Goal: Task Accomplishment & Management: Use online tool/utility

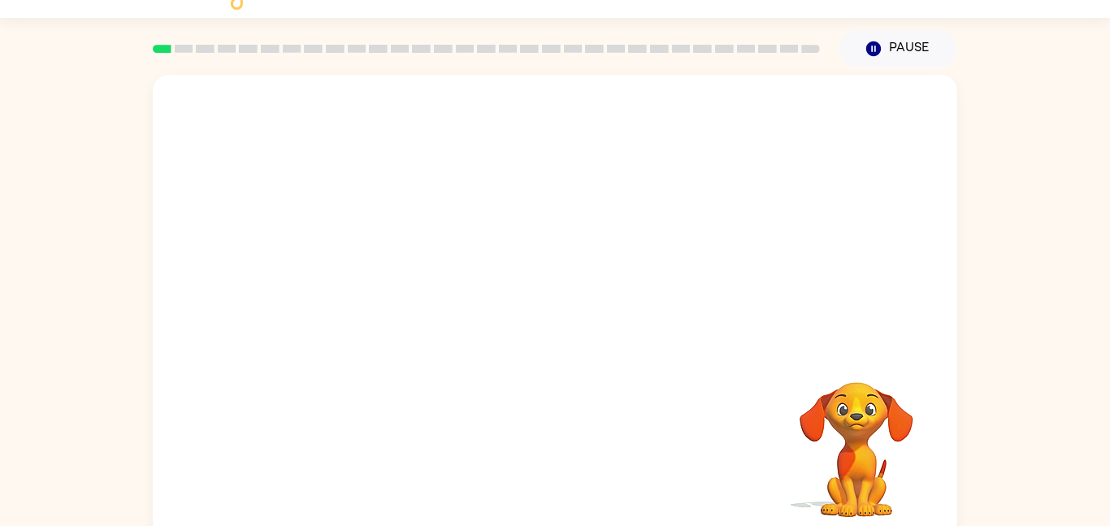
scroll to position [45, 0]
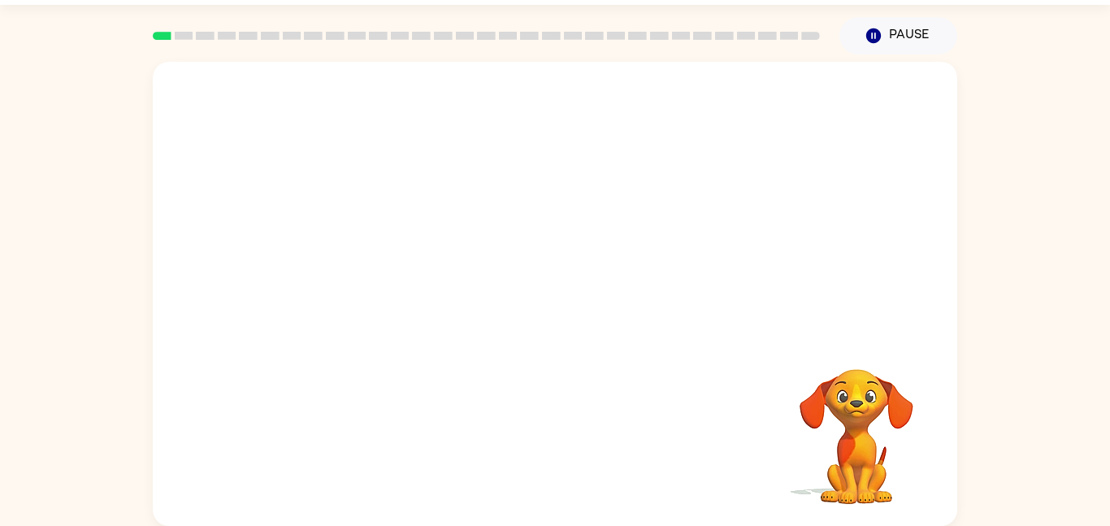
click at [560, 253] on video "Your browser must support playing .mp4 files to use Literably. Please try using…" at bounding box center [555, 198] width 804 height 273
click at [559, 252] on video "Your browser must support playing .mp4 files to use Literably. Please try using…" at bounding box center [555, 198] width 804 height 273
click at [565, 305] on div at bounding box center [555, 301] width 104 height 59
click at [559, 303] on icon "button" at bounding box center [554, 301] width 19 height 19
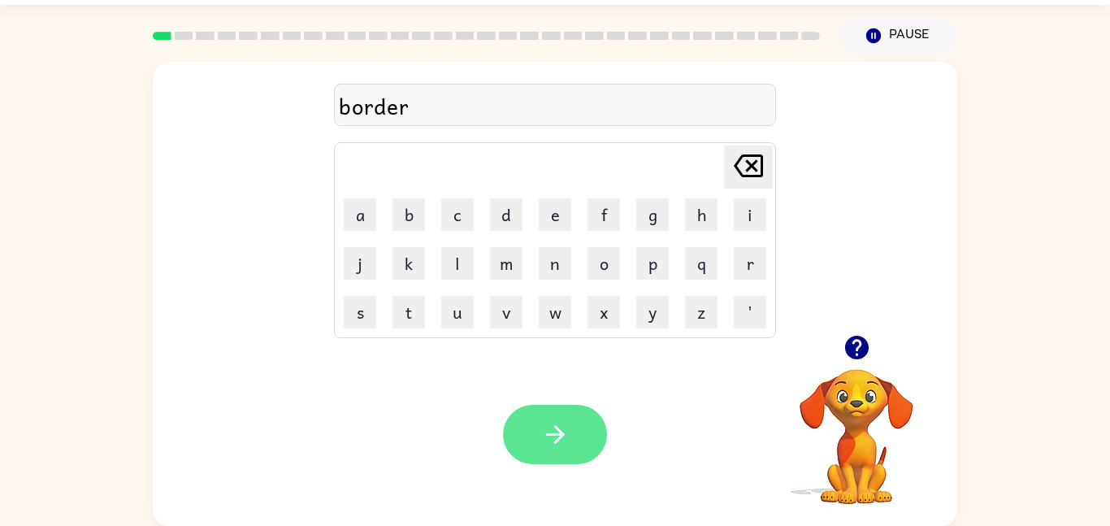
click at [584, 422] on button "button" at bounding box center [555, 434] width 104 height 59
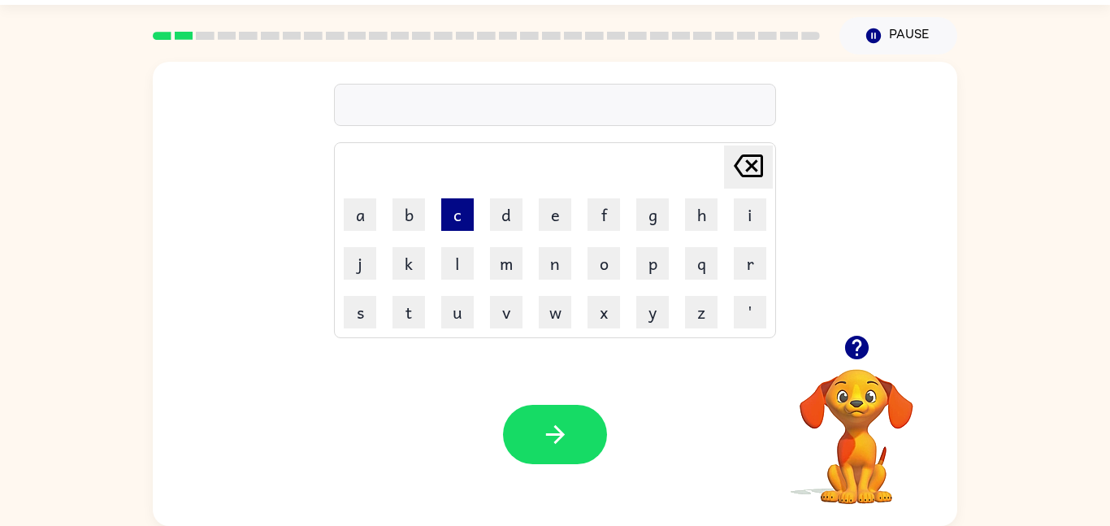
click at [461, 219] on button "c" at bounding box center [457, 214] width 32 height 32
type button "c"
click at [852, 362] on button "button" at bounding box center [856, 347] width 41 height 41
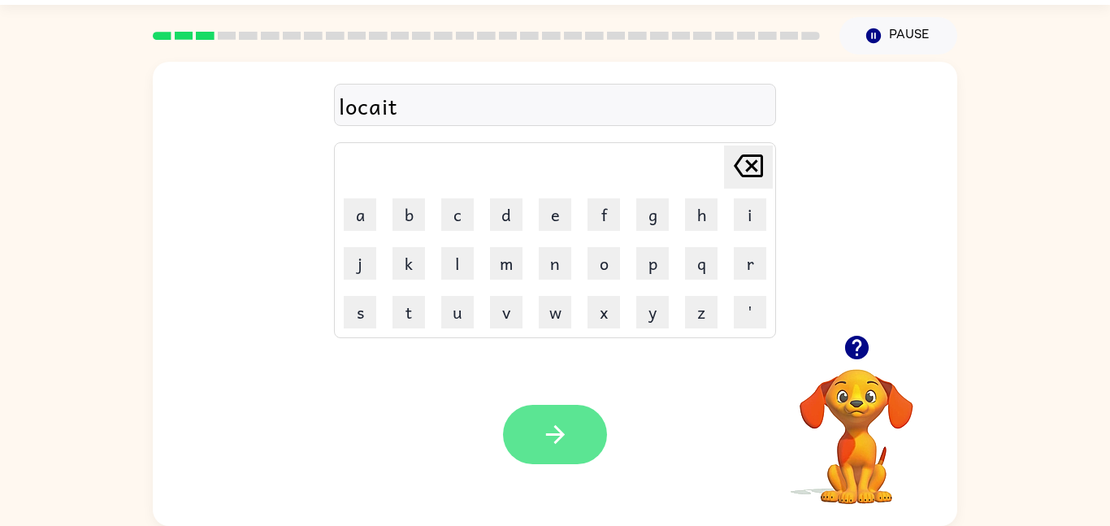
click at [555, 443] on icon "button" at bounding box center [554, 434] width 19 height 19
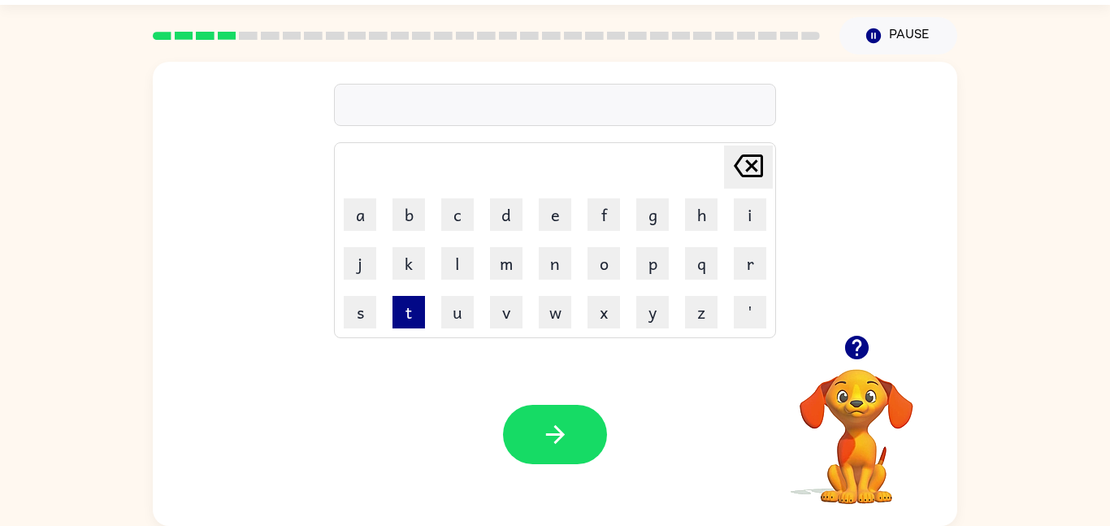
click at [412, 314] on button "t" at bounding box center [408, 312] width 32 height 32
click at [563, 305] on button "w" at bounding box center [555, 312] width 32 height 32
click at [756, 222] on button "i" at bounding box center [750, 214] width 32 height 32
click at [553, 274] on button "n" at bounding box center [555, 263] width 32 height 32
type button "n"
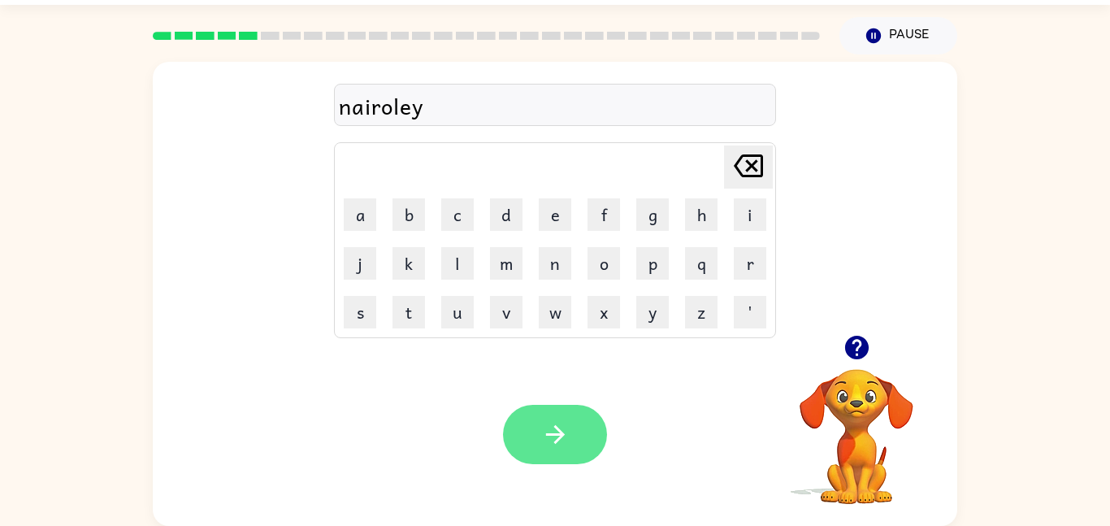
click at [537, 412] on button "button" at bounding box center [555, 434] width 104 height 59
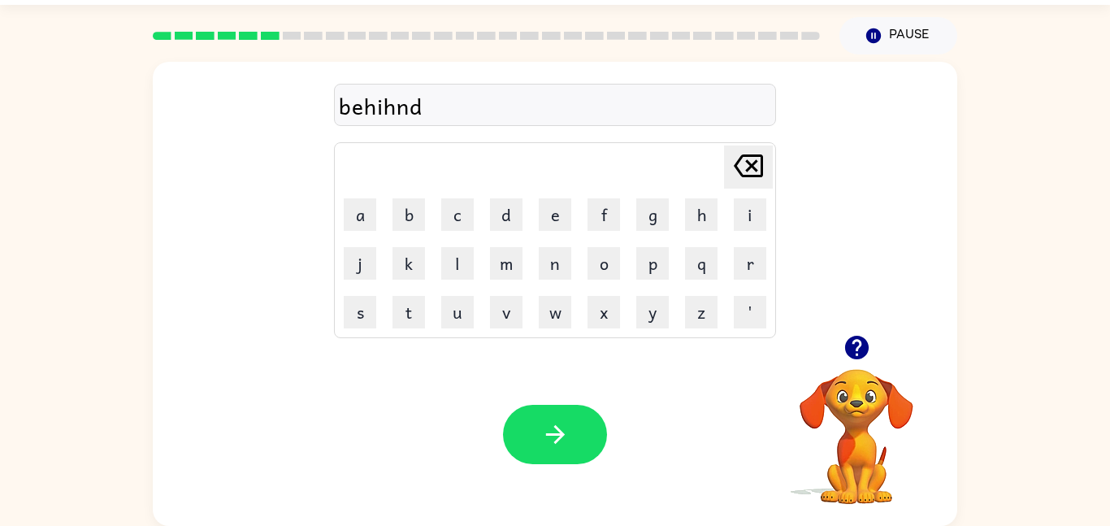
click at [393, 107] on div "behihnd" at bounding box center [555, 106] width 432 height 34
click at [544, 459] on button "button" at bounding box center [555, 434] width 104 height 59
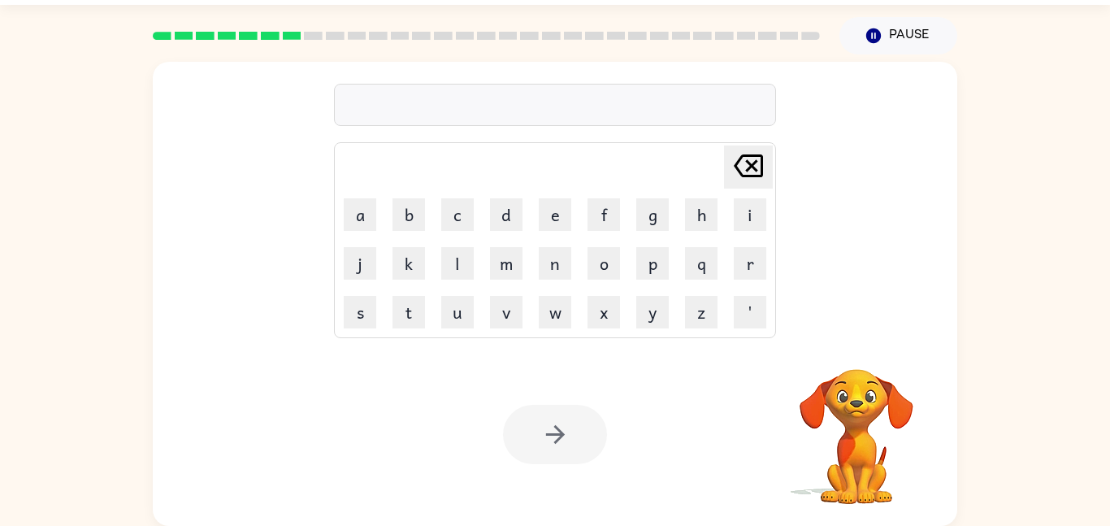
click at [862, 401] on video "Your browser must support playing .mp4 files to use Literably. Please try using…" at bounding box center [856, 425] width 162 height 162
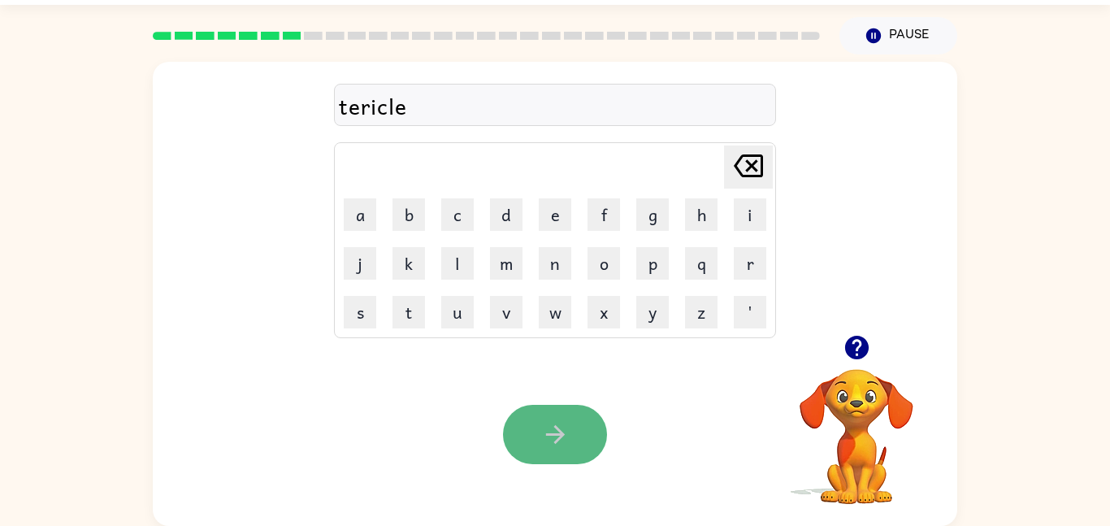
click at [539, 422] on button "button" at bounding box center [555, 434] width 104 height 59
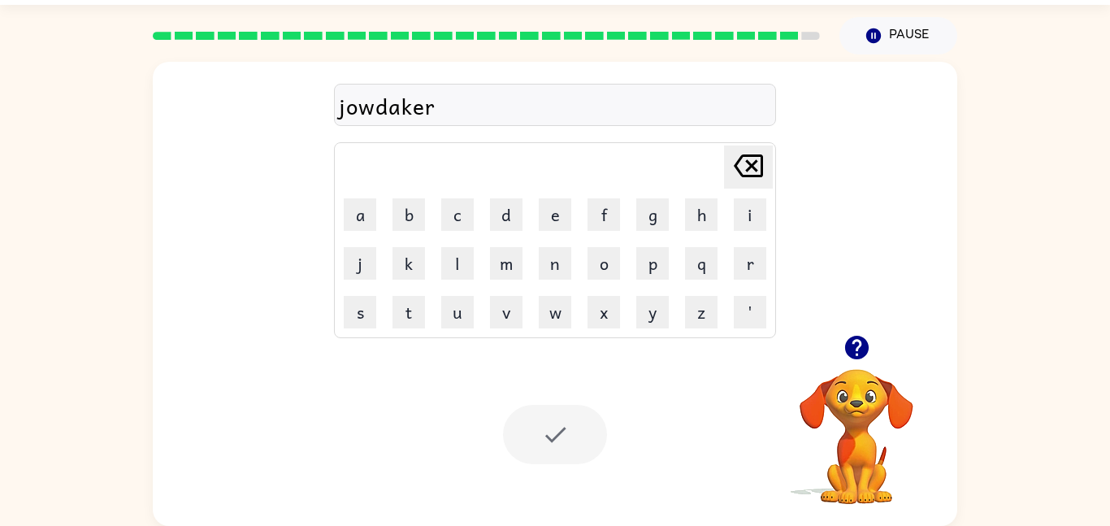
scroll to position [16, 0]
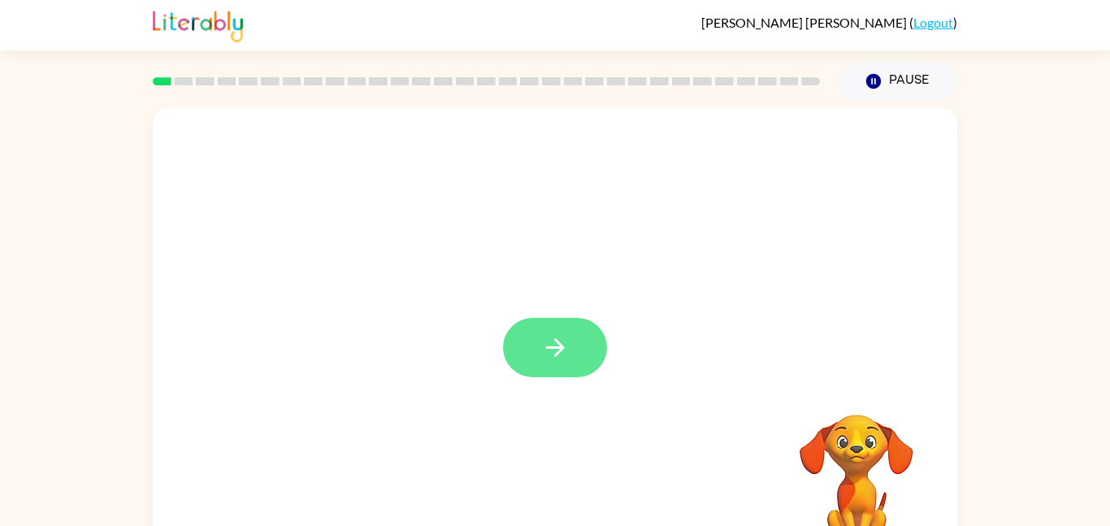
click at [543, 340] on icon "button" at bounding box center [555, 347] width 28 height 28
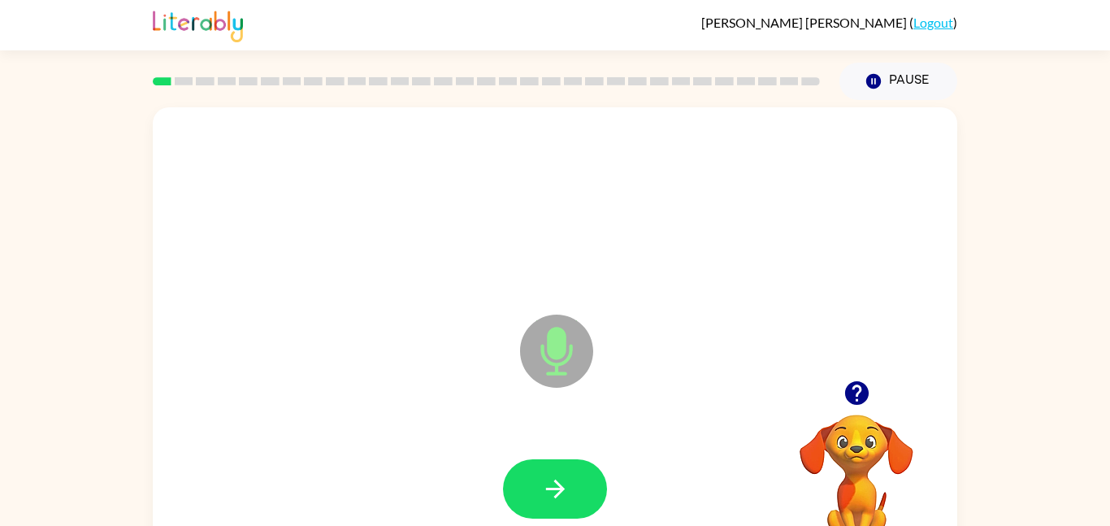
click at [569, 367] on icon at bounding box center [556, 350] width 73 height 73
click at [558, 513] on button "button" at bounding box center [555, 488] width 104 height 59
click at [558, 513] on div at bounding box center [555, 488] width 772 height 133
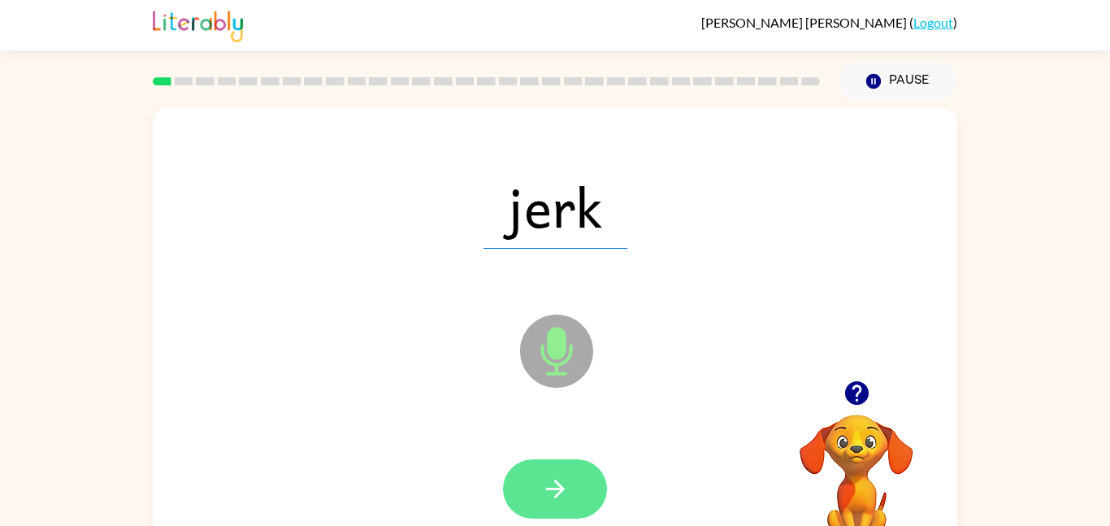
click at [548, 480] on icon "button" at bounding box center [555, 488] width 28 height 28
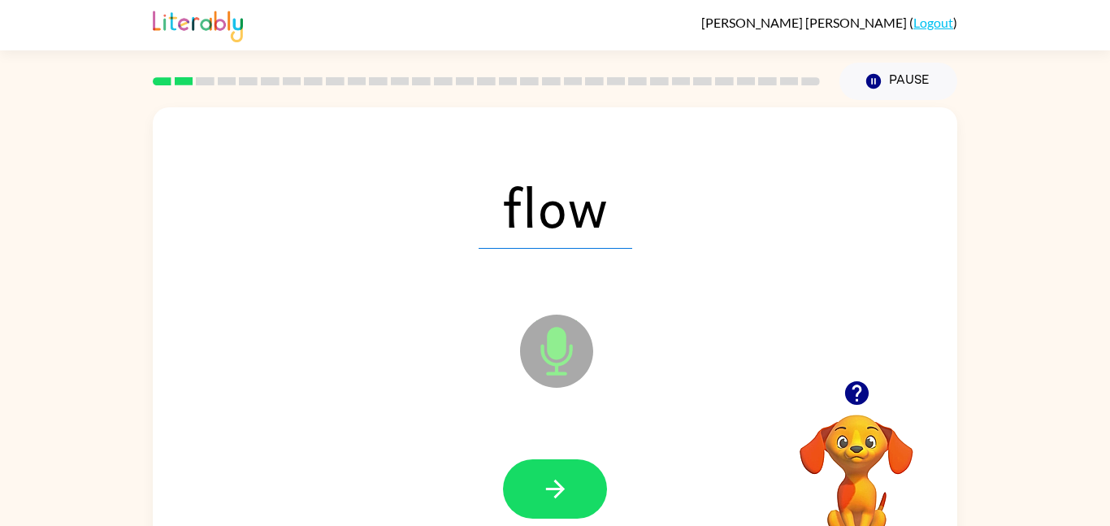
click at [557, 356] on icon "Microphone The Microphone is here when it is your turn to talk" at bounding box center [638, 371] width 244 height 122
click at [556, 357] on icon "Microphone The Microphone is here when it is your turn to talk" at bounding box center [638, 371] width 244 height 122
click at [551, 503] on button "button" at bounding box center [555, 488] width 104 height 59
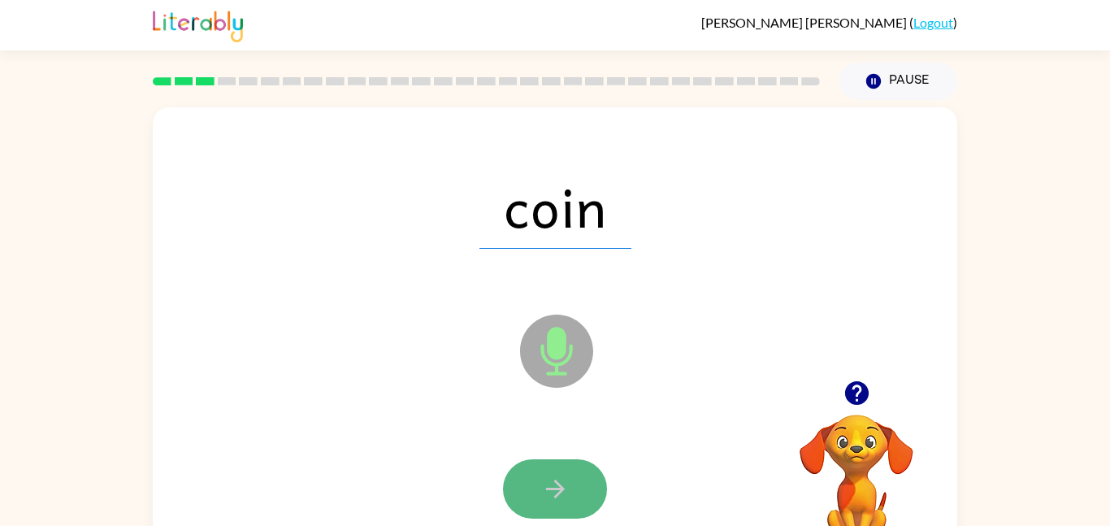
click at [561, 470] on button "button" at bounding box center [555, 488] width 104 height 59
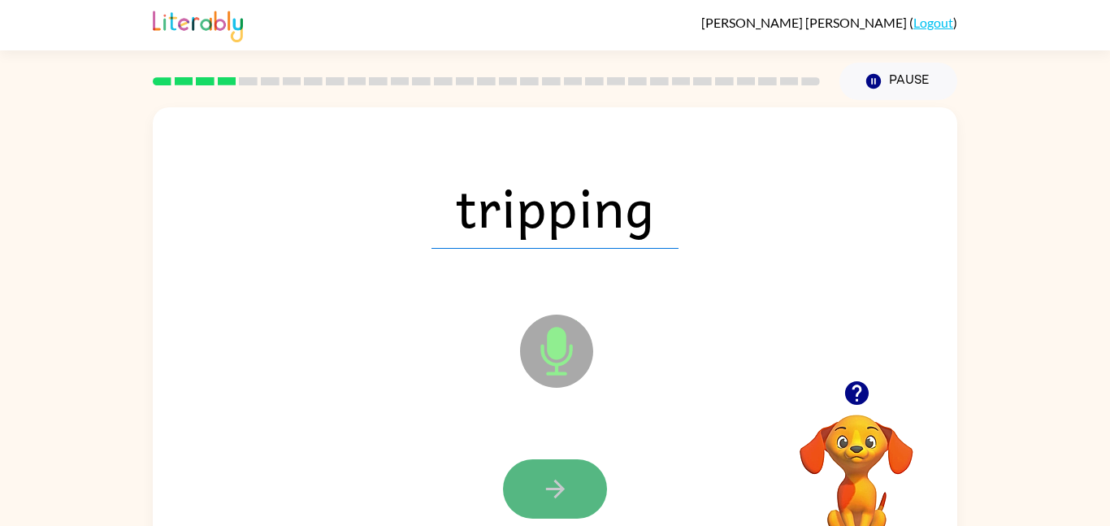
click at [557, 473] on button "button" at bounding box center [555, 488] width 104 height 59
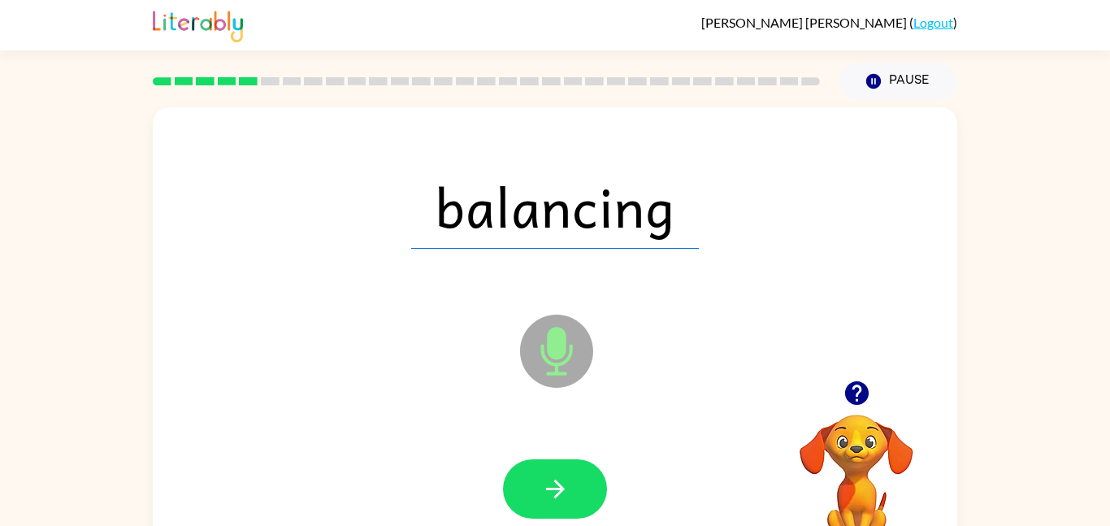
click at [557, 473] on button "button" at bounding box center [555, 488] width 104 height 59
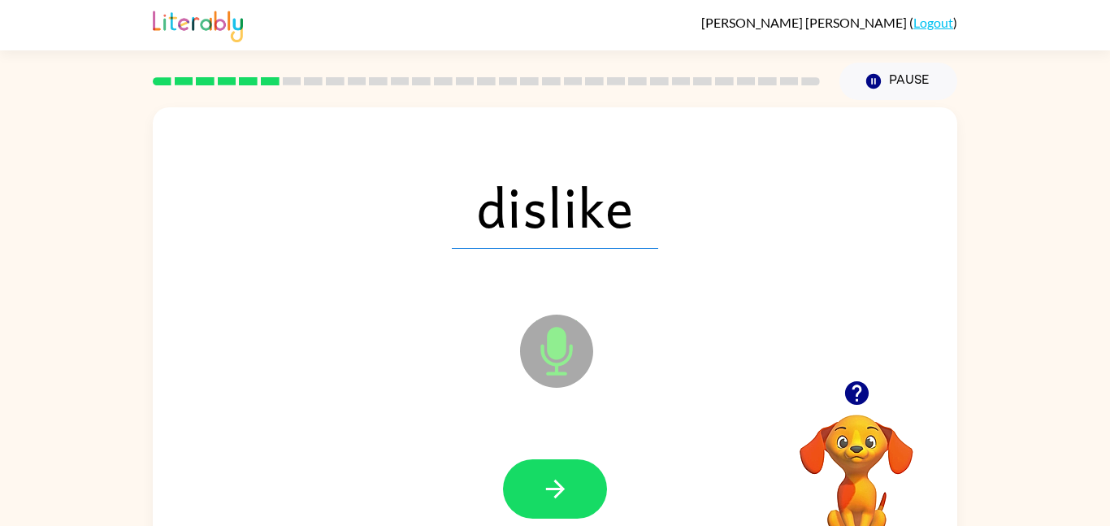
click at [557, 473] on button "button" at bounding box center [555, 488] width 104 height 59
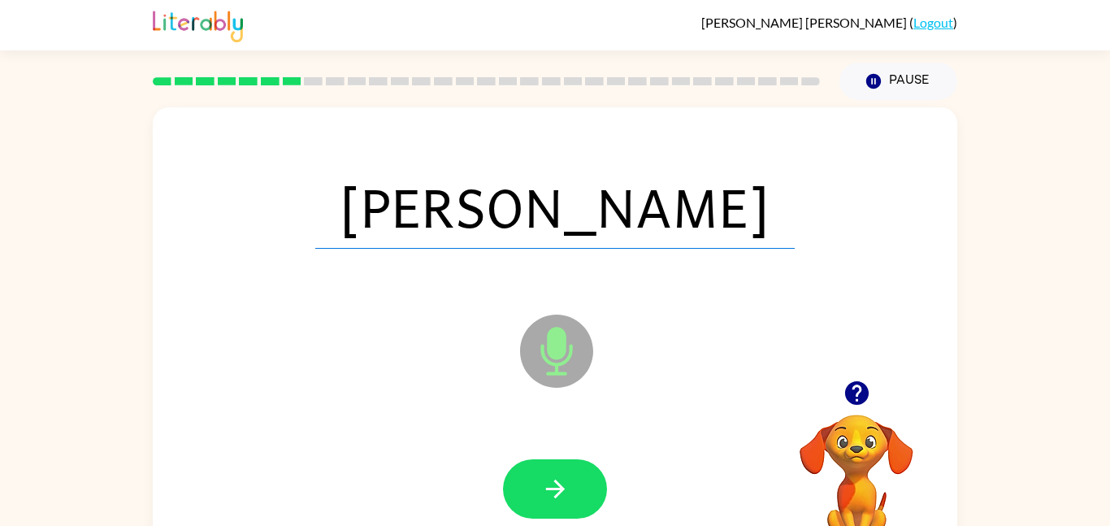
click at [557, 473] on button "button" at bounding box center [555, 488] width 104 height 59
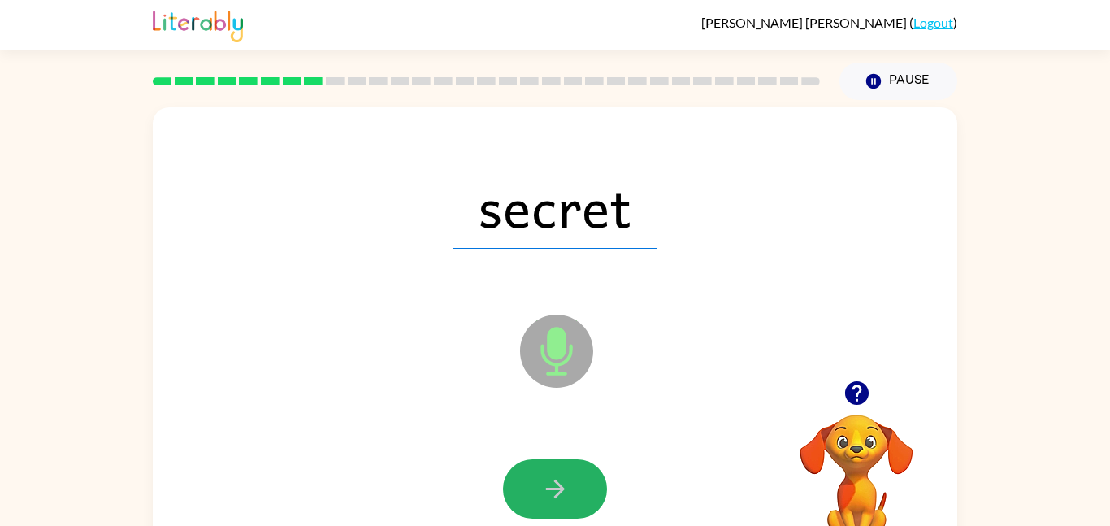
click at [557, 473] on button "button" at bounding box center [555, 488] width 104 height 59
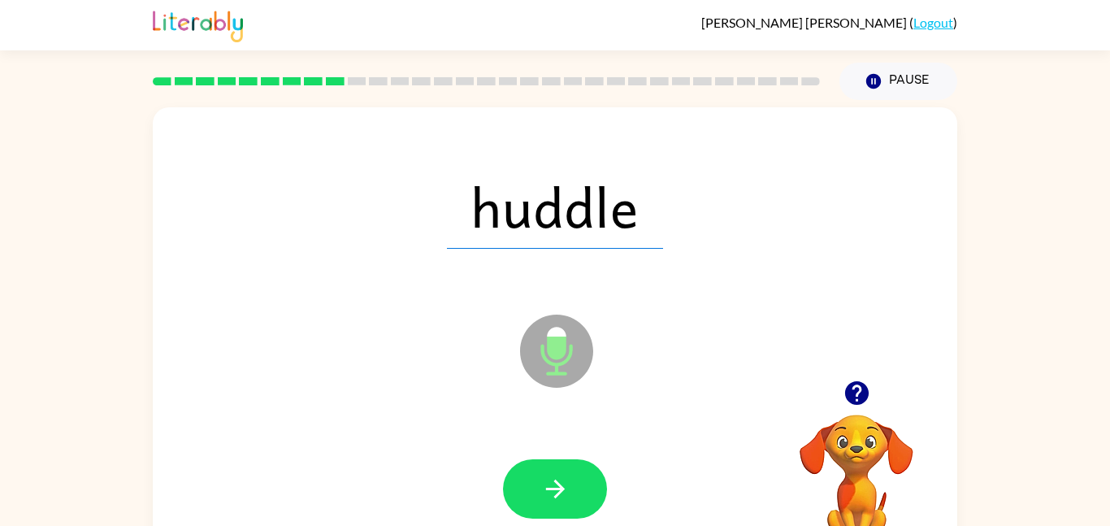
click at [557, 473] on button "button" at bounding box center [555, 488] width 104 height 59
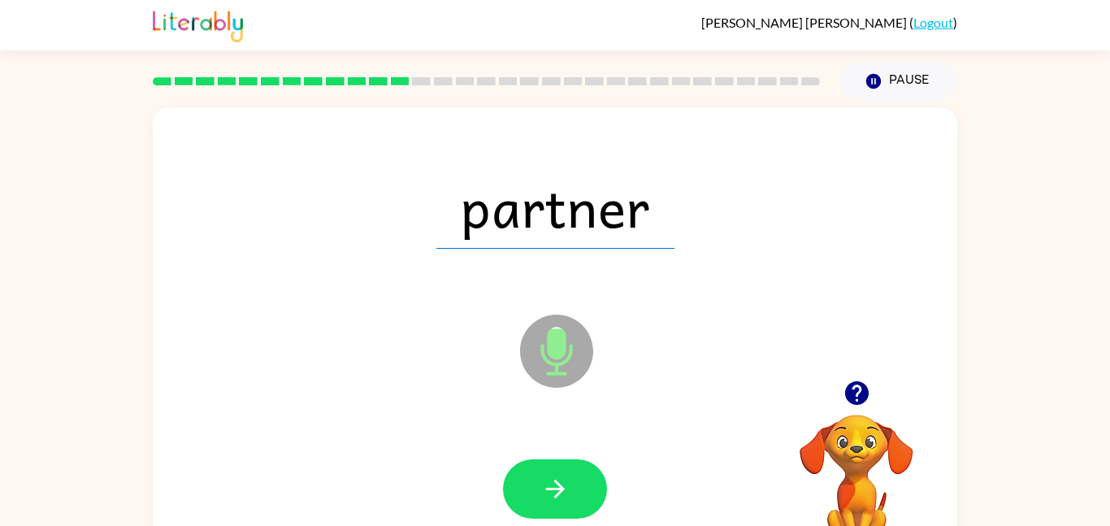
click at [557, 473] on button "button" at bounding box center [555, 488] width 104 height 59
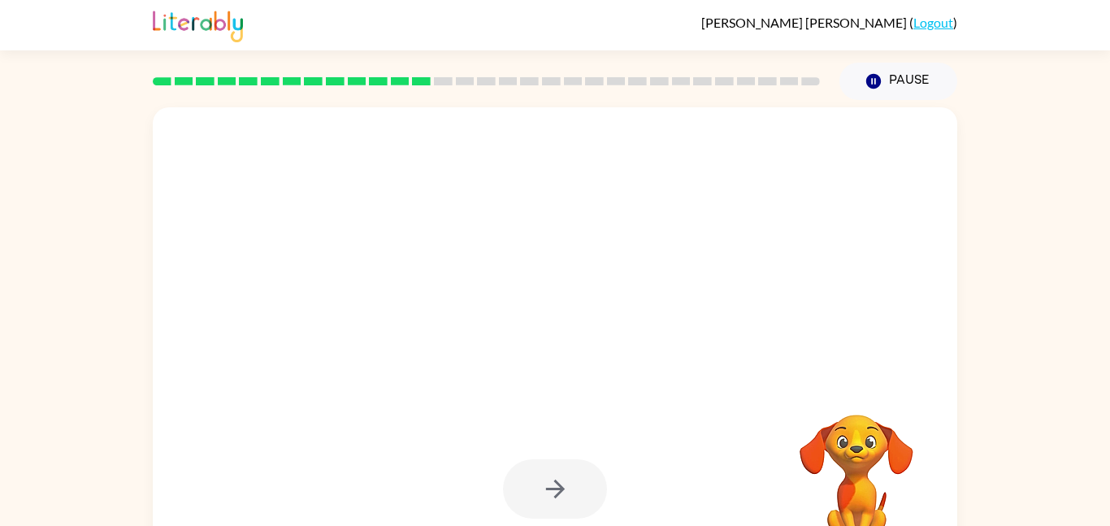
click at [557, 473] on div at bounding box center [555, 488] width 104 height 59
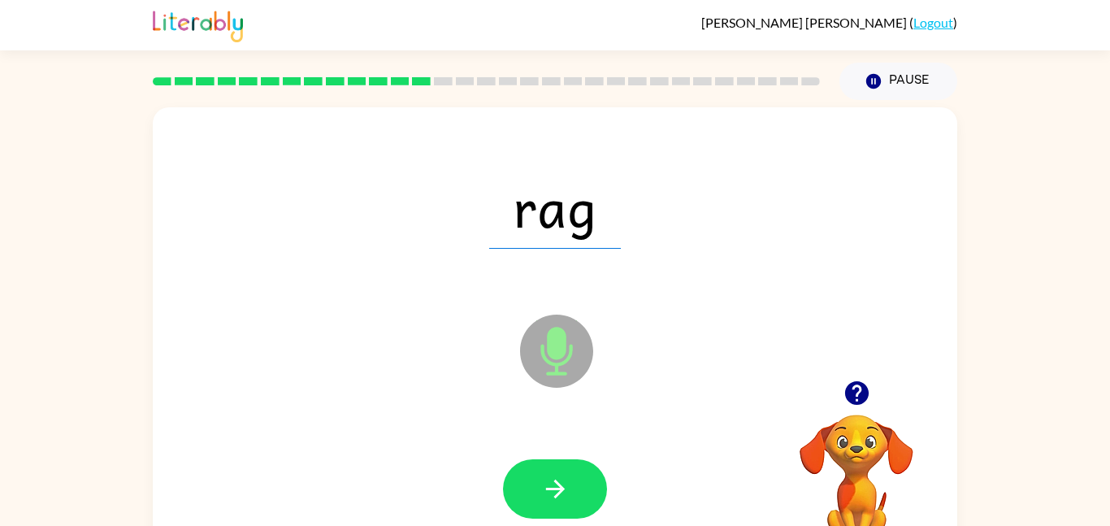
click at [557, 473] on button "button" at bounding box center [555, 488] width 104 height 59
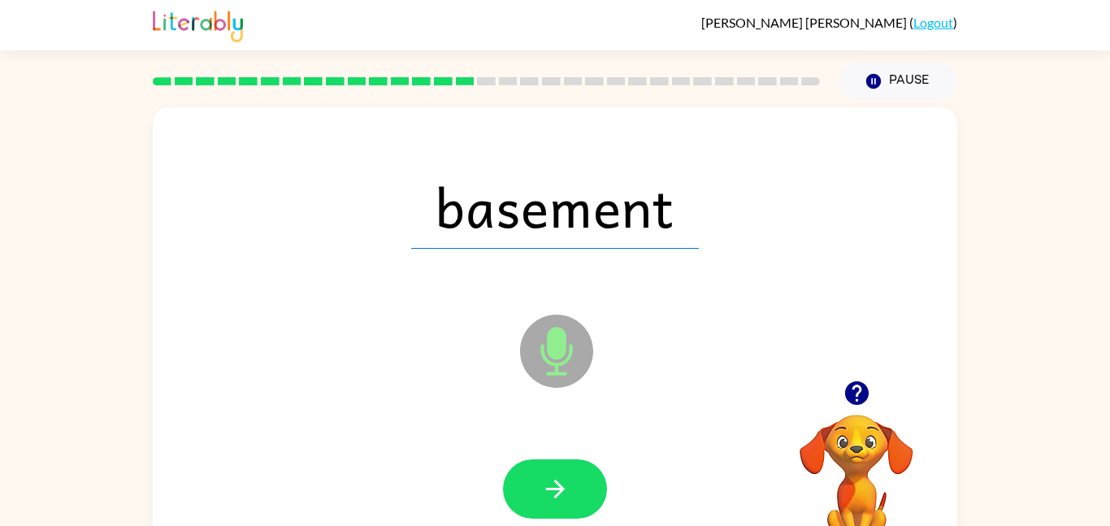
click at [557, 473] on button "button" at bounding box center [555, 488] width 104 height 59
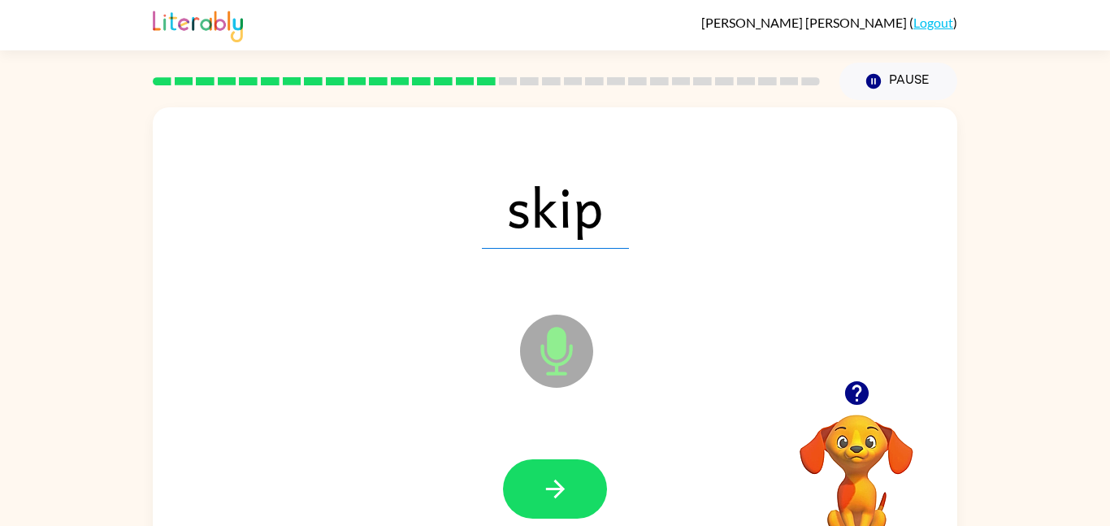
click at [557, 473] on button "button" at bounding box center [555, 488] width 104 height 59
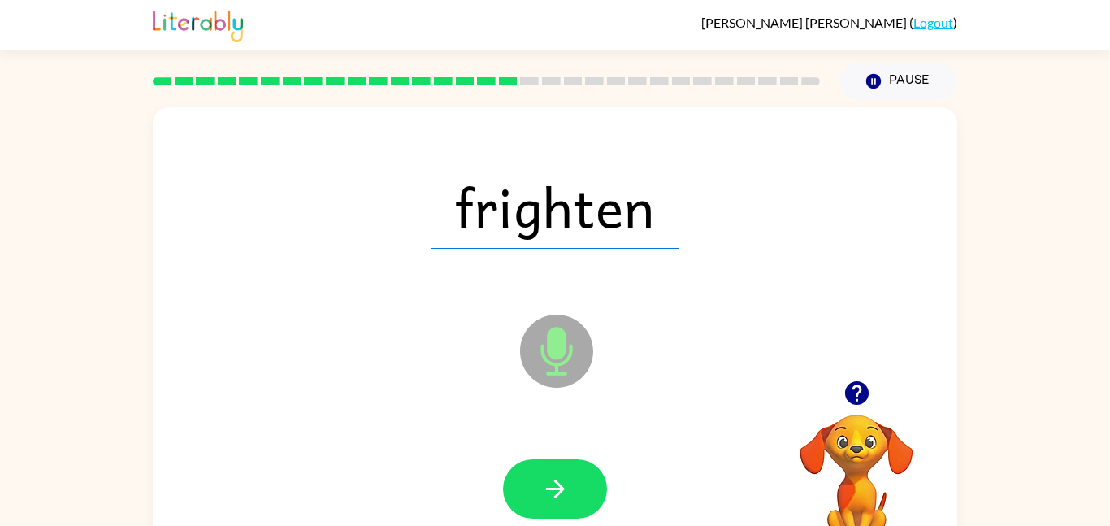
click at [557, 473] on button "button" at bounding box center [555, 488] width 104 height 59
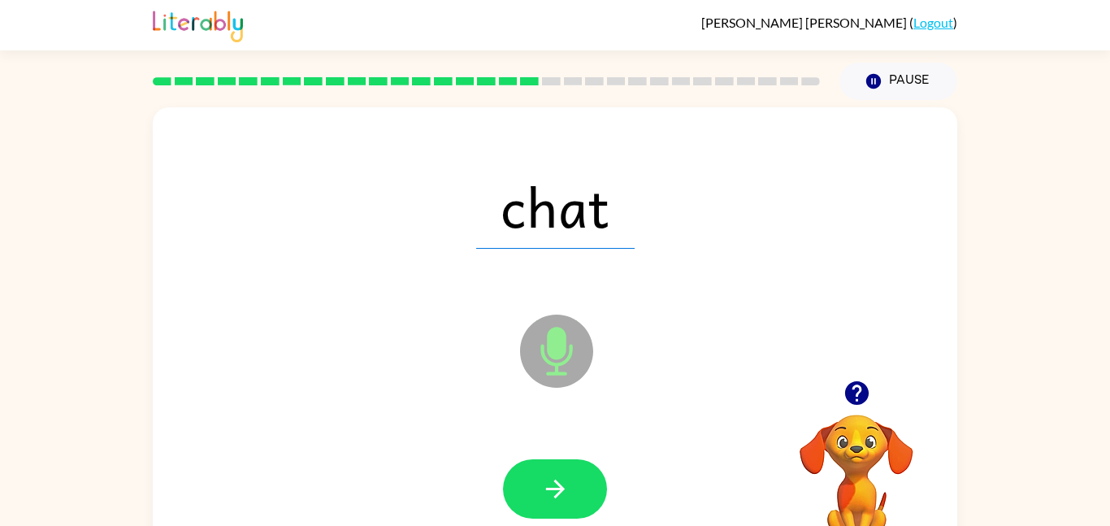
click at [557, 473] on button "button" at bounding box center [555, 488] width 104 height 59
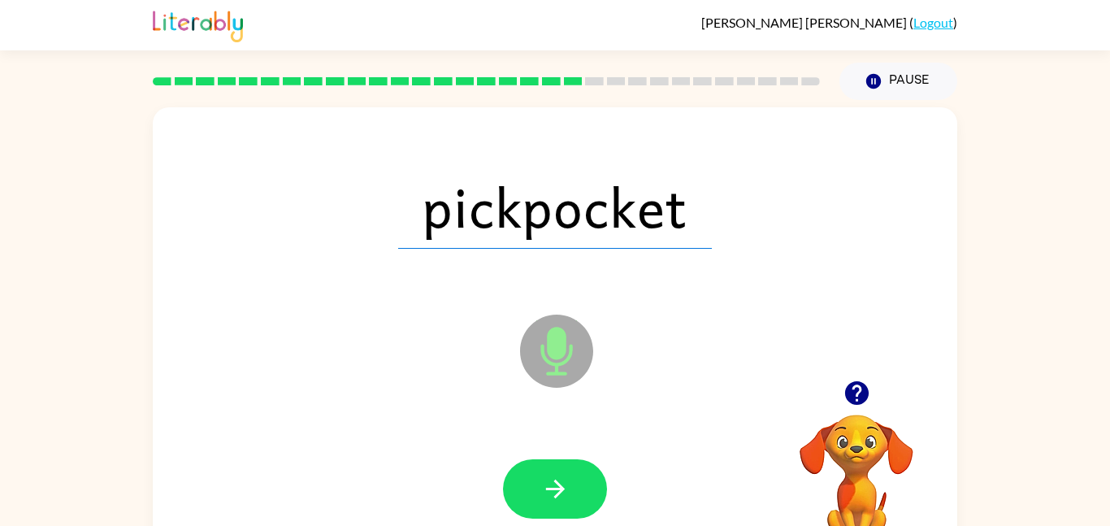
click at [557, 473] on button "button" at bounding box center [555, 488] width 104 height 59
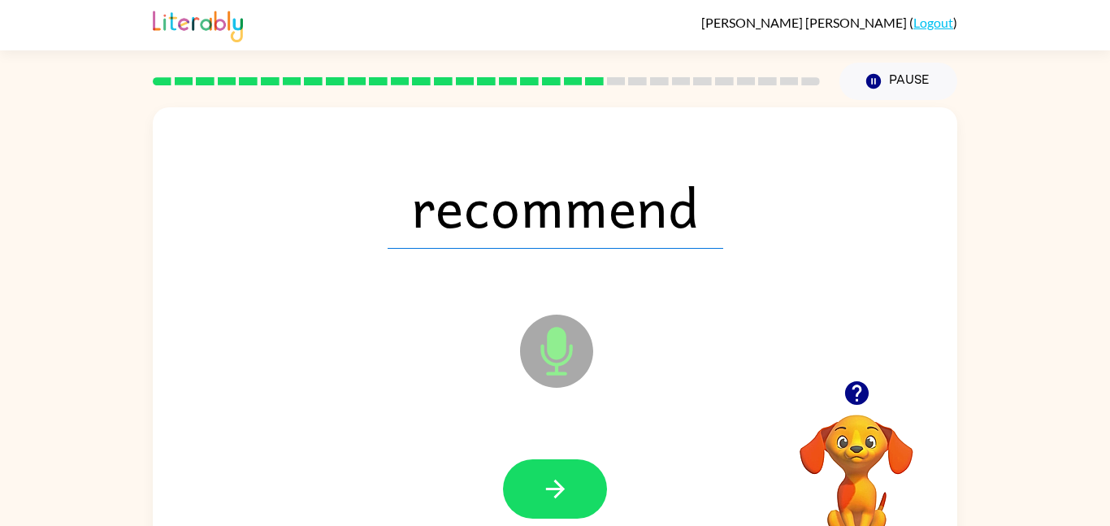
click at [557, 473] on button "button" at bounding box center [555, 488] width 104 height 59
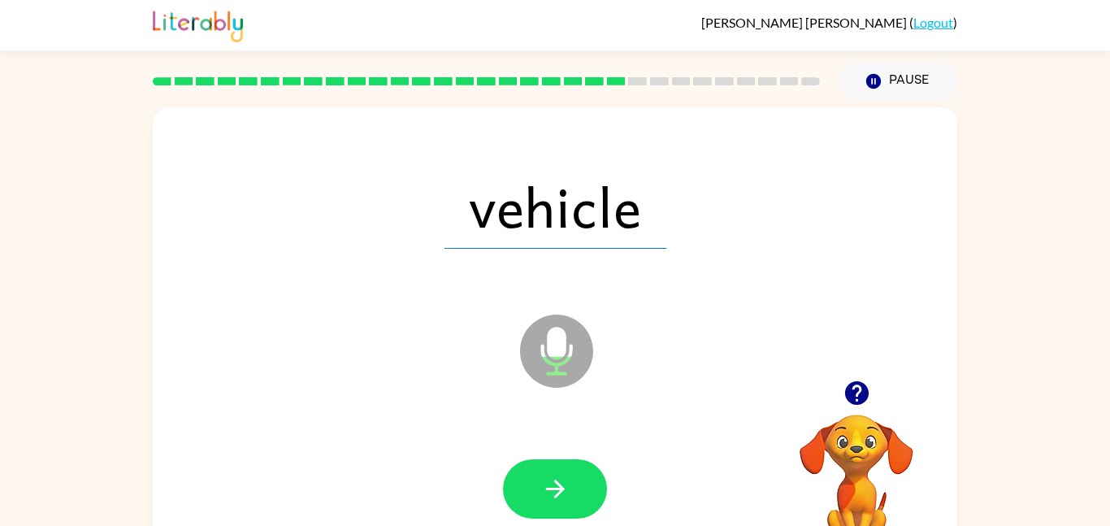
click at [557, 473] on button "button" at bounding box center [555, 488] width 104 height 59
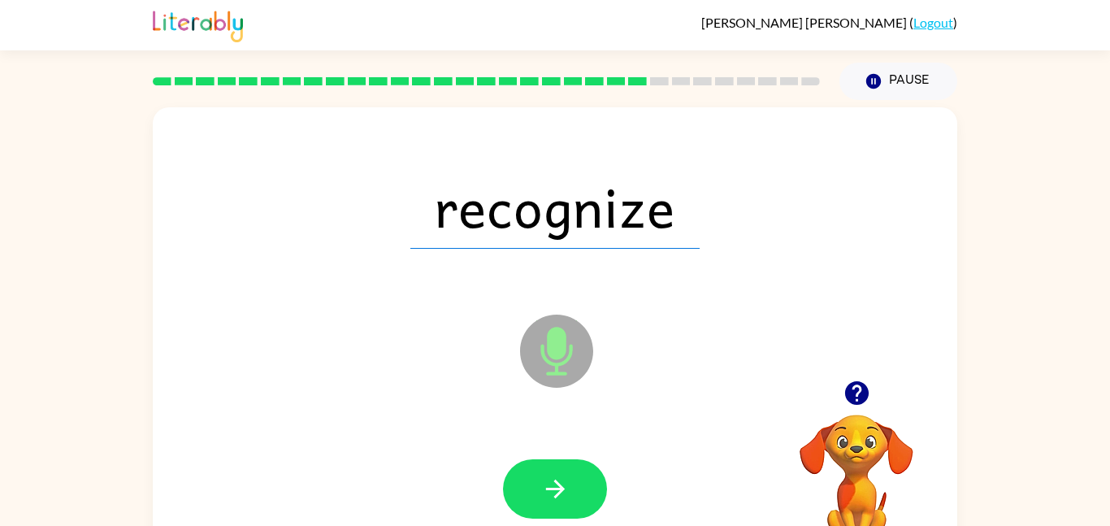
click at [557, 473] on button "button" at bounding box center [555, 488] width 104 height 59
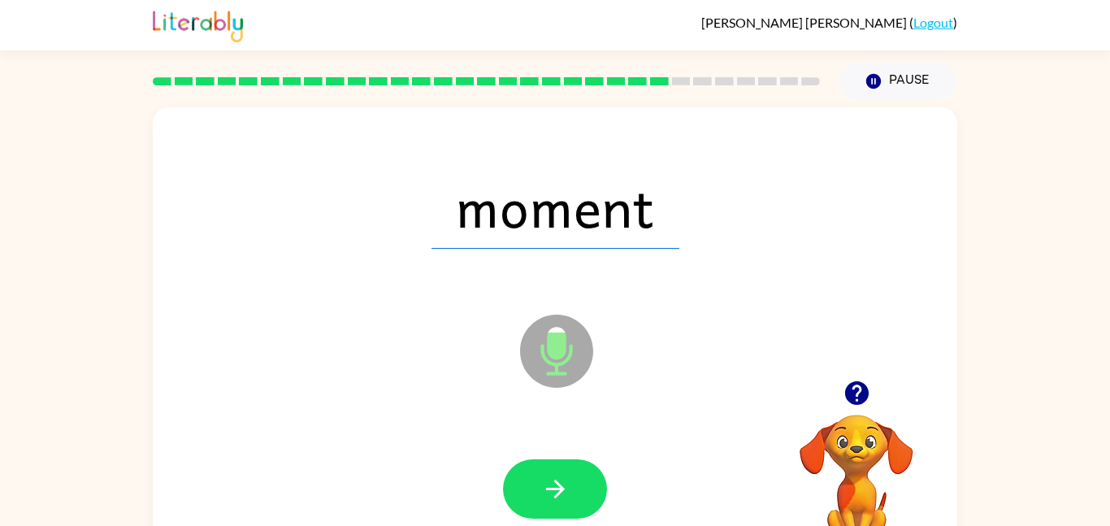
click at [557, 473] on button "button" at bounding box center [555, 488] width 104 height 59
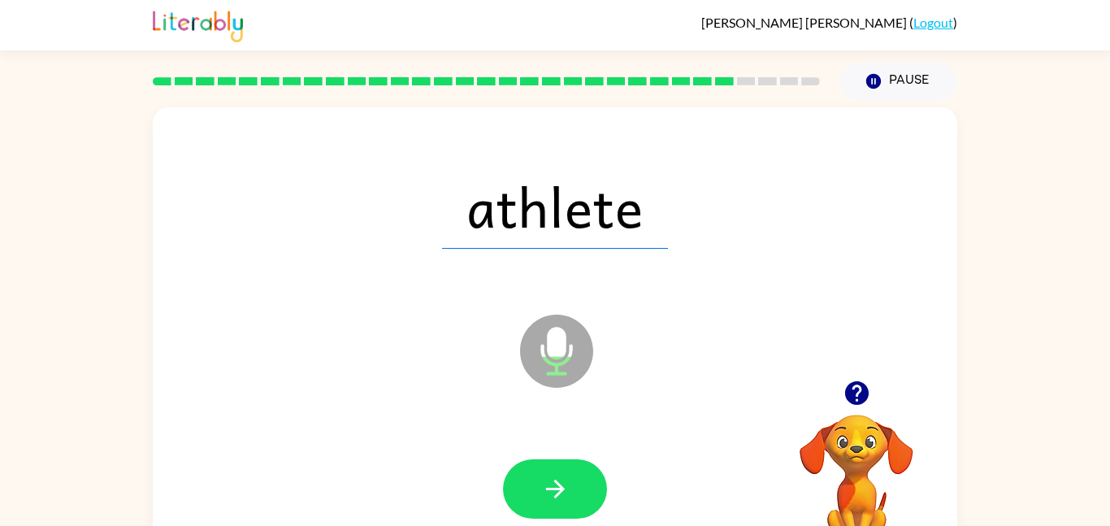
click at [557, 473] on button "button" at bounding box center [555, 488] width 104 height 59
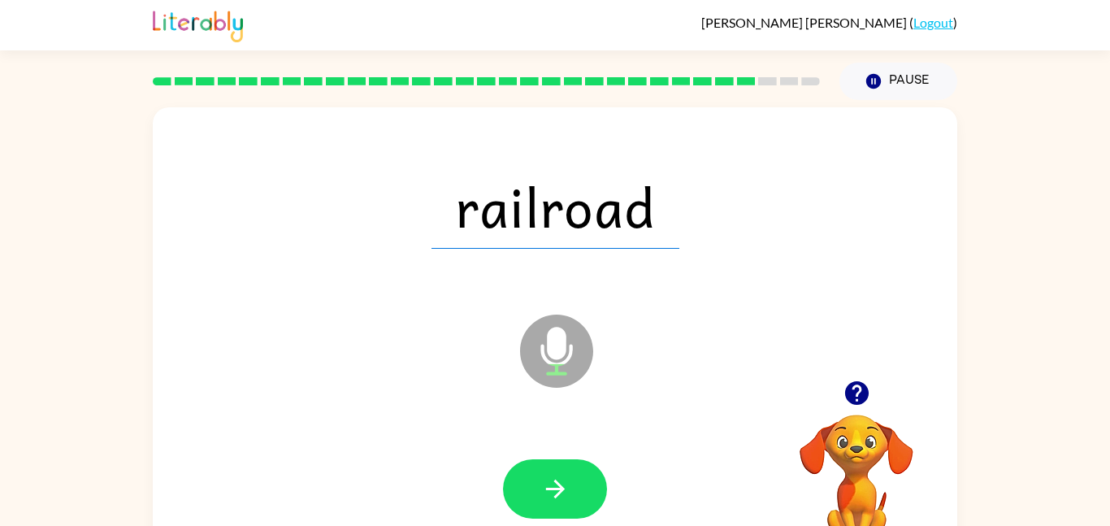
click at [557, 473] on button "button" at bounding box center [555, 488] width 104 height 59
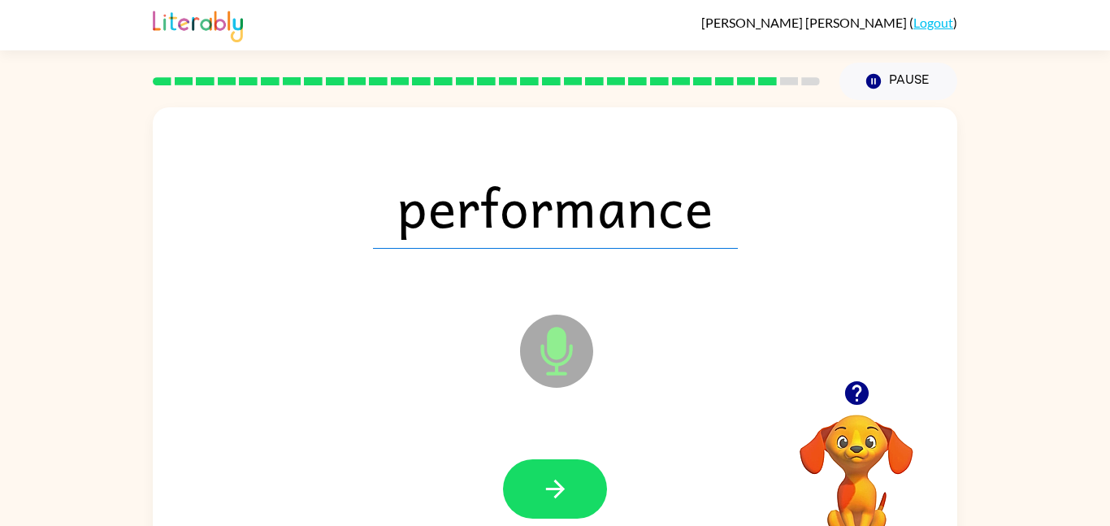
click at [557, 473] on button "button" at bounding box center [555, 488] width 104 height 59
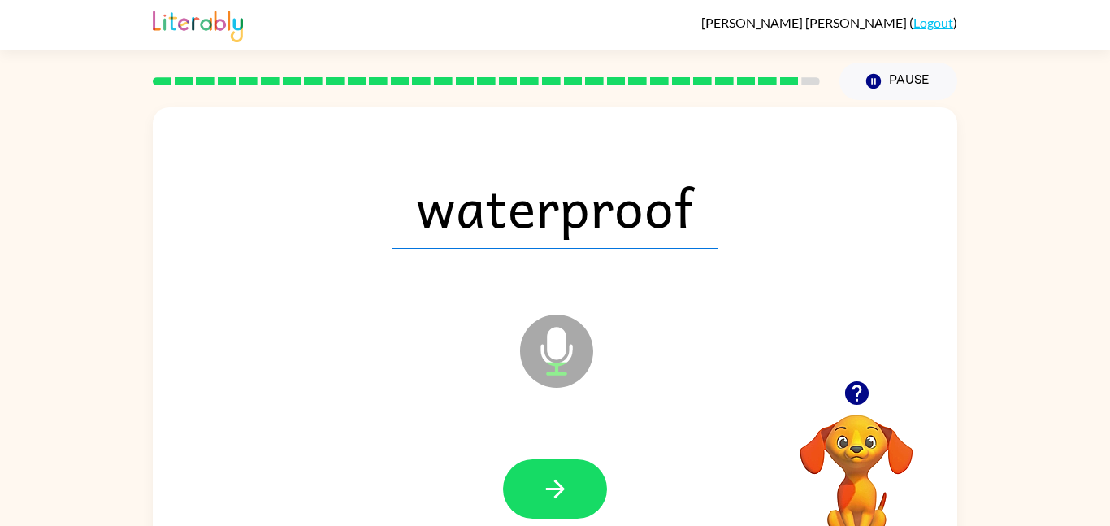
click at [557, 473] on button "button" at bounding box center [555, 488] width 104 height 59
